Goal: Transaction & Acquisition: Subscribe to service/newsletter

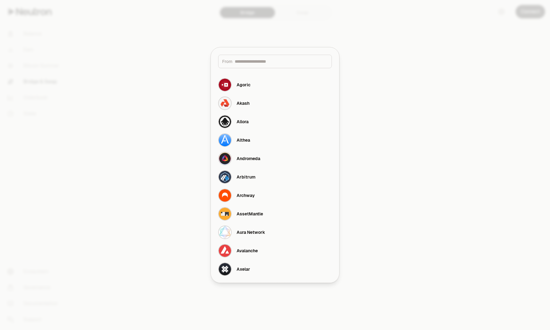
click at [143, 70] on div at bounding box center [275, 165] width 550 height 330
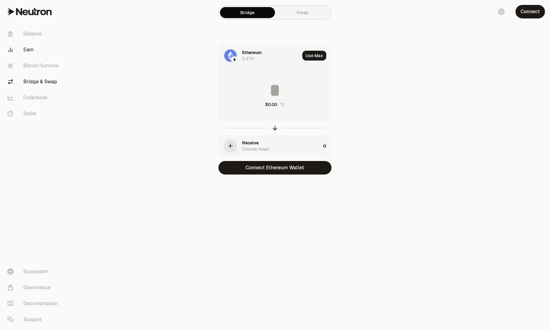
click at [26, 49] on link "Earn" at bounding box center [34, 50] width 64 height 16
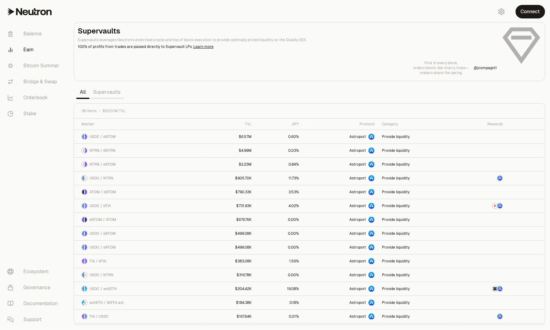
click at [108, 91] on link "Supervaults" at bounding box center [106, 92] width 35 height 12
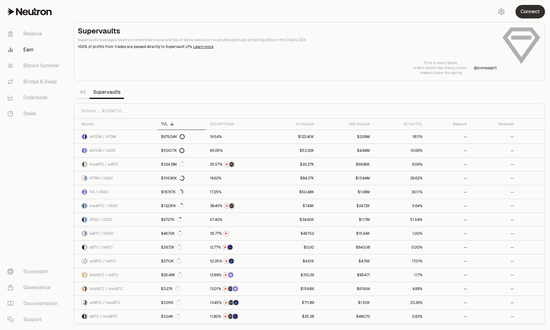
click at [535, 15] on button "Connect" at bounding box center [530, 12] width 29 height 14
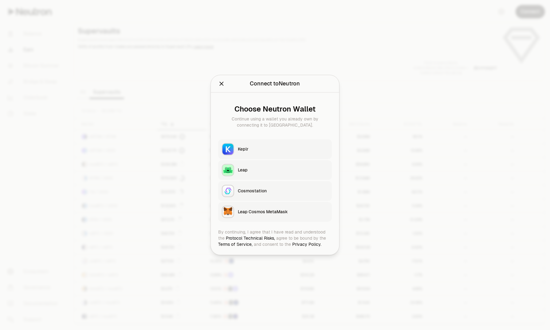
click at [244, 150] on div "Keplr" at bounding box center [283, 149] width 90 height 6
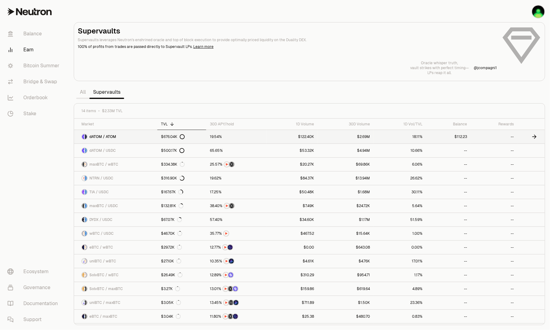
click at [101, 135] on span "dATOM / ATOM" at bounding box center [102, 136] width 27 height 5
